Goal: Task Accomplishment & Management: Complete application form

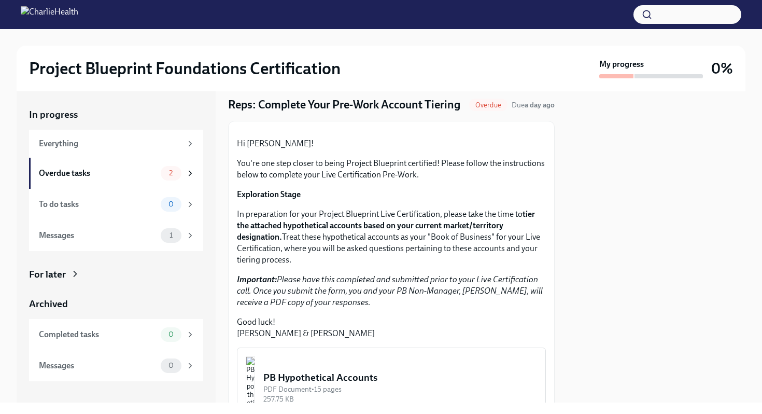
scroll to position [42, 0]
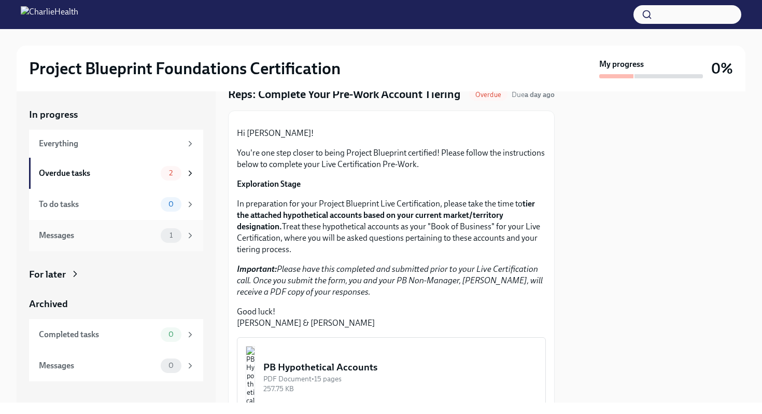
click at [115, 236] on div "Messages" at bounding box center [98, 235] width 118 height 11
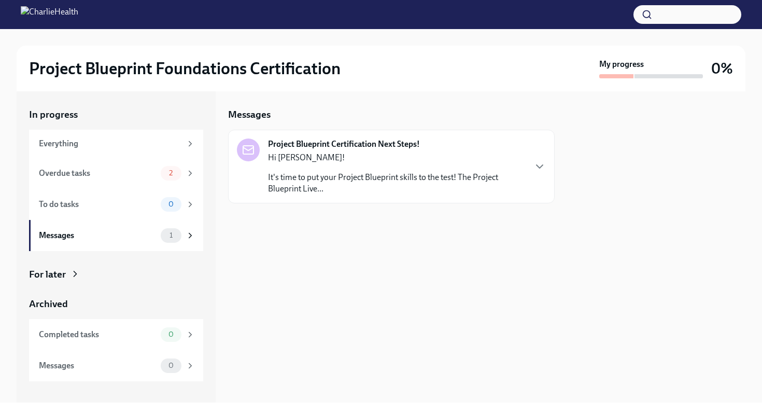
click at [285, 181] on p "It's time to put your Project Blueprint skills to the test! The Project Bluepri…" at bounding box center [396, 183] width 257 height 23
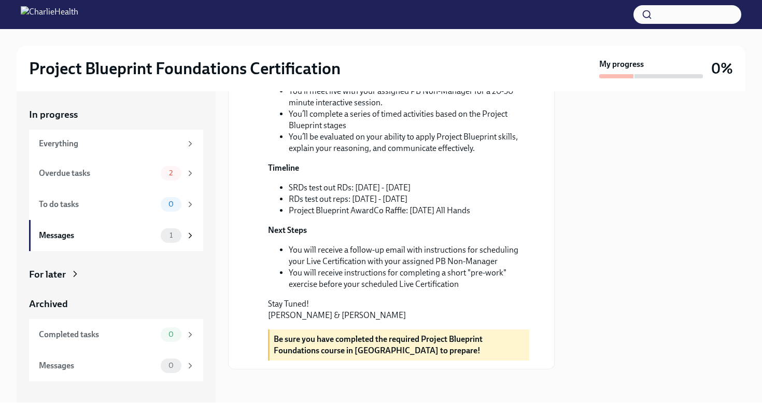
scroll to position [284, 0]
click at [151, 209] on div "To do tasks" at bounding box center [98, 204] width 118 height 11
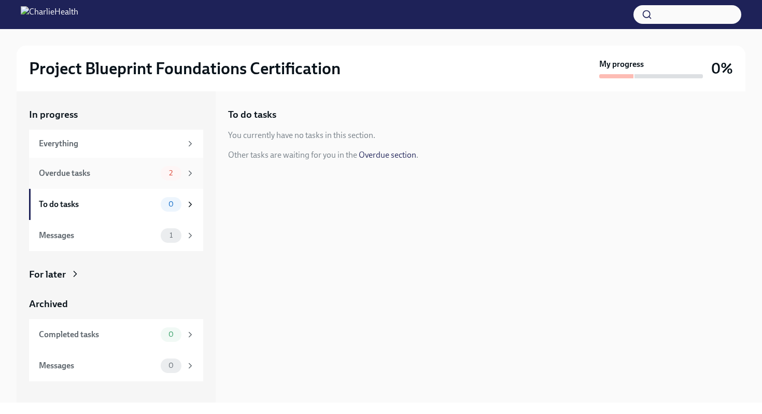
click at [186, 174] on icon at bounding box center [190, 172] width 9 height 9
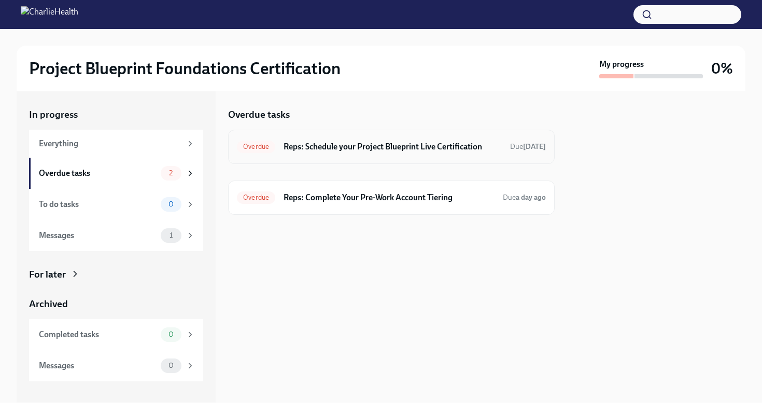
click at [315, 152] on h6 "Reps: Schedule your Project Blueprint Live Certification" at bounding box center [393, 146] width 218 height 11
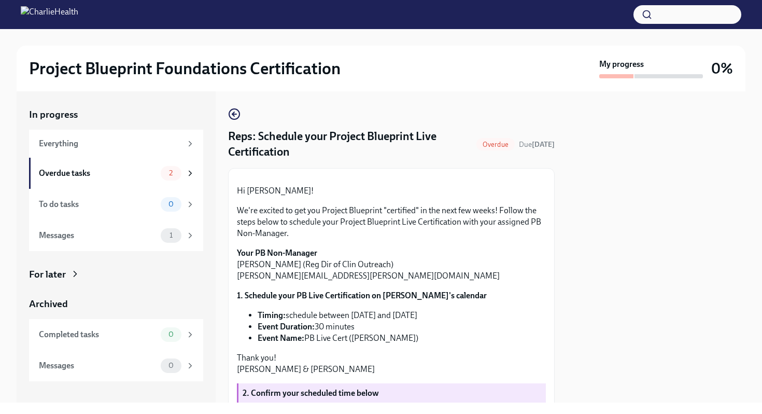
scroll to position [195, 0]
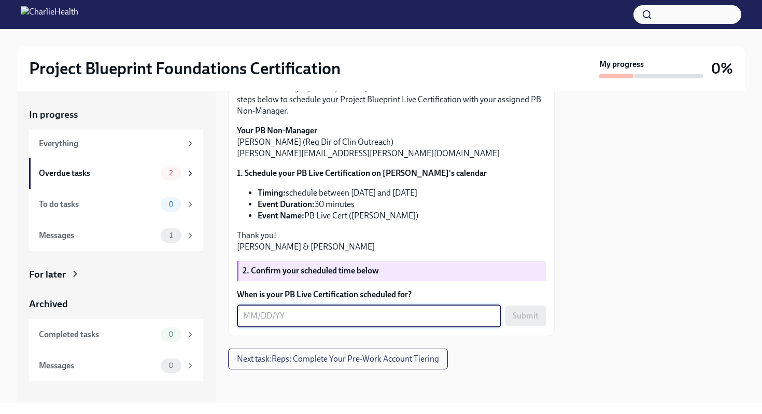
click at [261, 314] on textarea "When is your PB Live Certification scheduled for?" at bounding box center [369, 315] width 252 height 12
type textarea "091825"
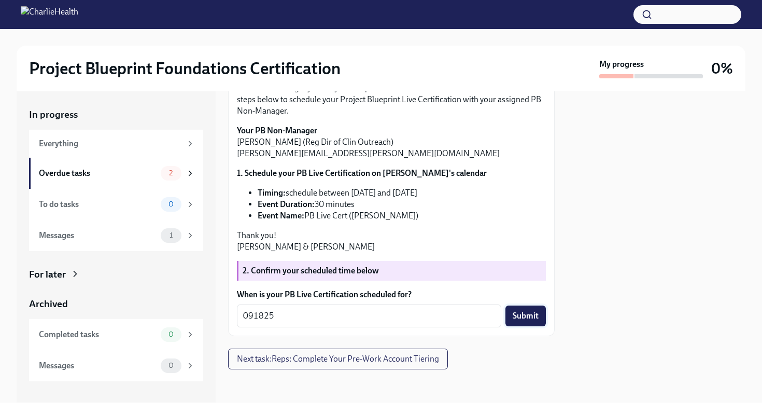
click at [534, 307] on button "Submit" at bounding box center [525, 315] width 40 height 21
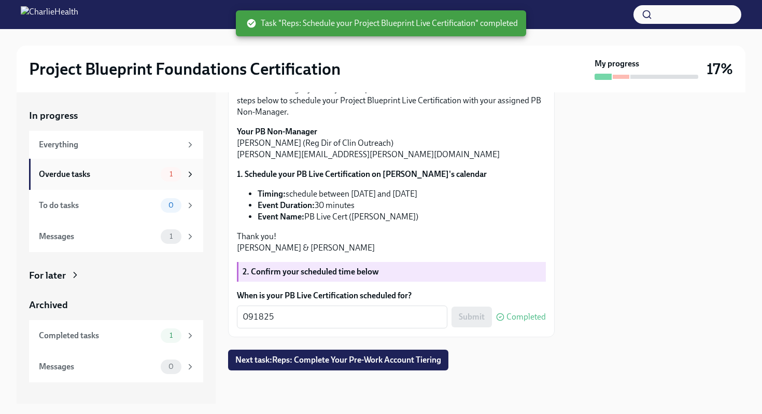
click at [160, 183] on div "Overdue tasks 1" at bounding box center [116, 174] width 174 height 31
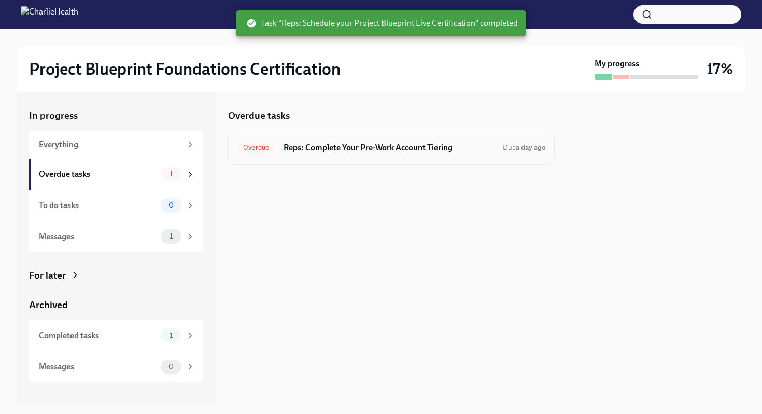
click at [406, 144] on h6 "Reps: Complete Your Pre-Work Account Tiering" at bounding box center [389, 147] width 211 height 11
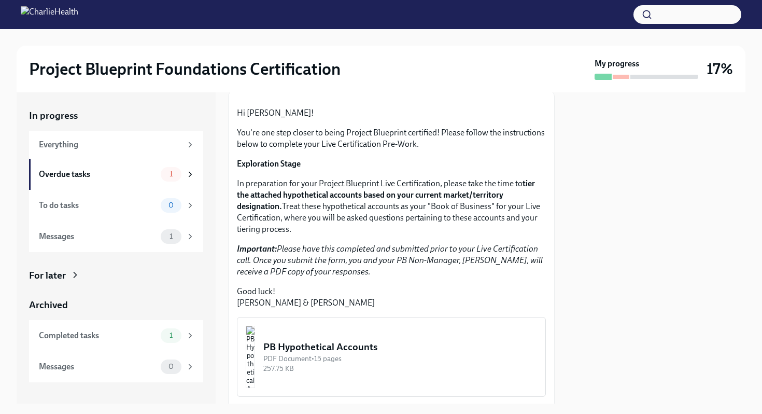
scroll to position [61, 0]
